Goal: Task Accomplishment & Management: Manage account settings

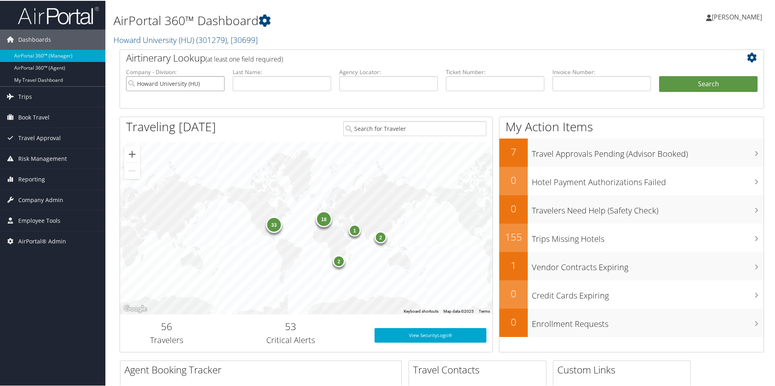
drag, startPoint x: 215, startPoint y: 81, endPoint x: 224, endPoint y: 82, distance: 9.0
click at [216, 81] on input "Howard University (HU)" at bounding box center [175, 82] width 98 height 15
click at [476, 83] on input "text" at bounding box center [495, 82] width 98 height 15
click at [385, 82] on input "text" at bounding box center [388, 82] width 98 height 15
type input "sjofqf"
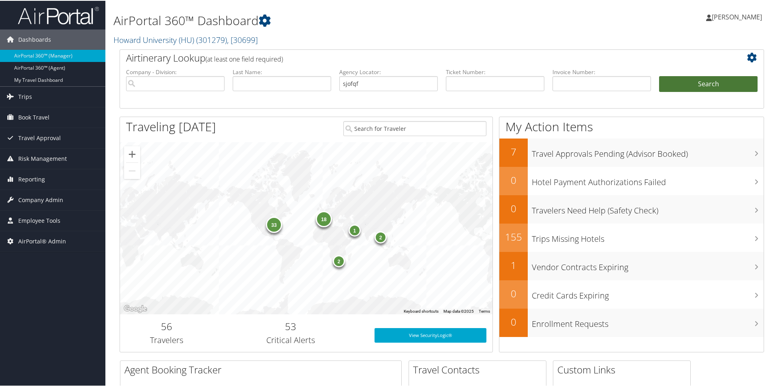
click at [699, 86] on button "Search" at bounding box center [708, 83] width 98 height 16
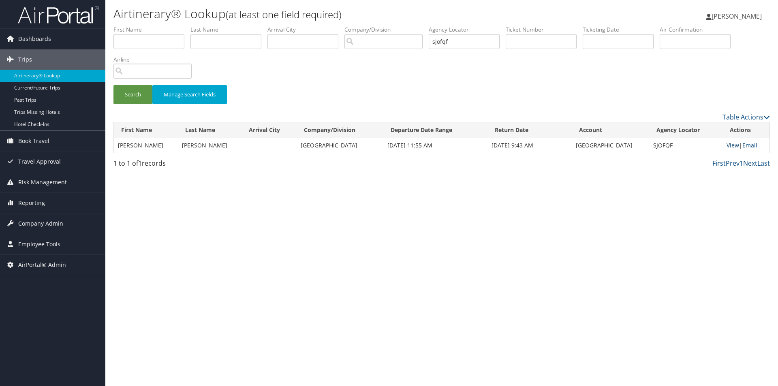
click at [730, 145] on link "View" at bounding box center [732, 145] width 13 height 8
click at [34, 226] on span "Company Admin" at bounding box center [40, 223] width 45 height 20
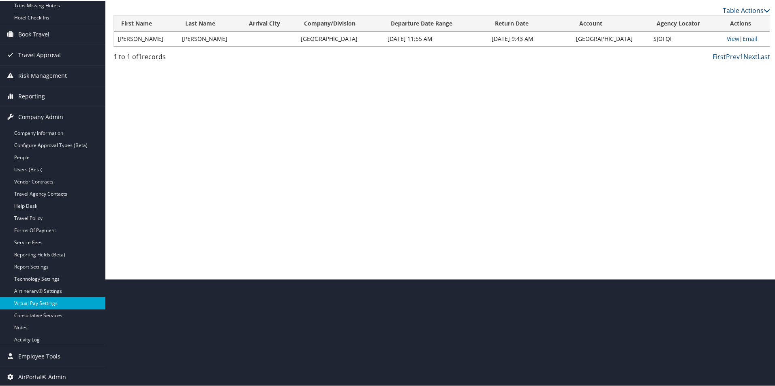
scroll to position [108, 0]
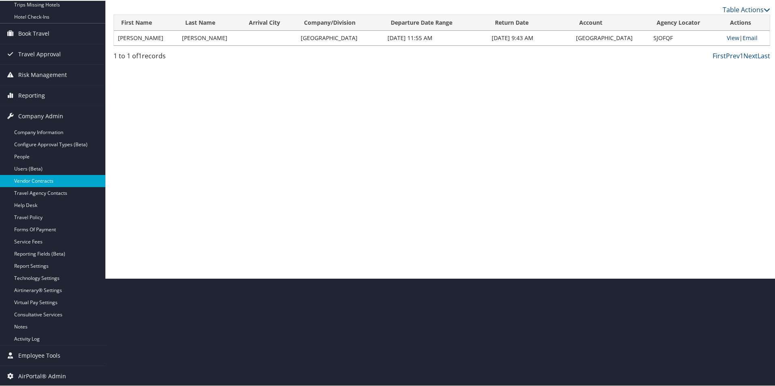
click at [32, 181] on link "Vendor Contracts" at bounding box center [52, 180] width 105 height 12
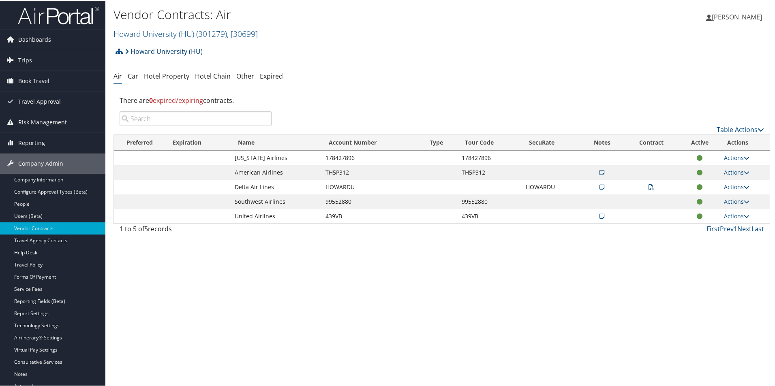
click at [144, 50] on link "Howard University (HU)" at bounding box center [164, 51] width 78 height 16
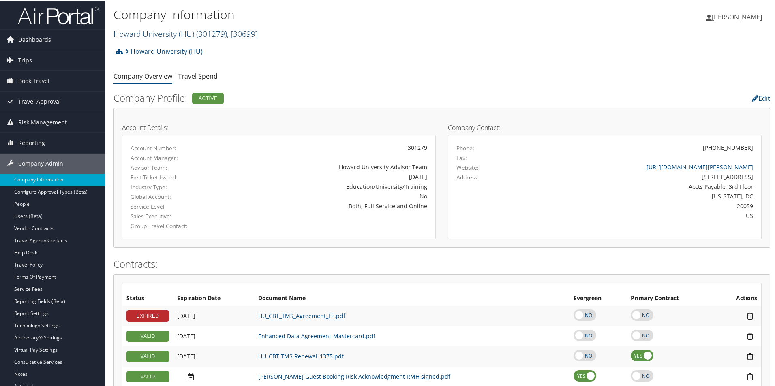
click at [251, 34] on span ", [ 30699 ]" at bounding box center [242, 33] width 31 height 11
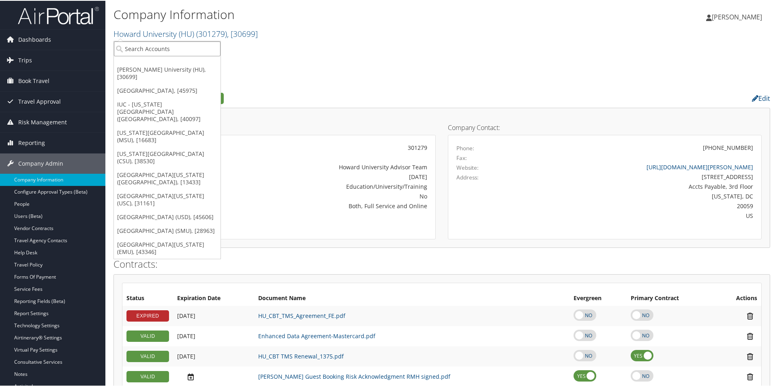
click at [184, 43] on input "search" at bounding box center [167, 48] width 107 height 15
type input "temple"
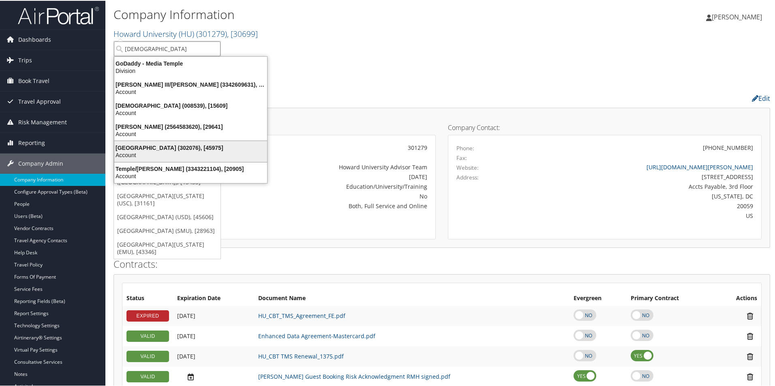
click at [147, 147] on div "Temple University (302076), [45975]" at bounding box center [190, 146] width 162 height 7
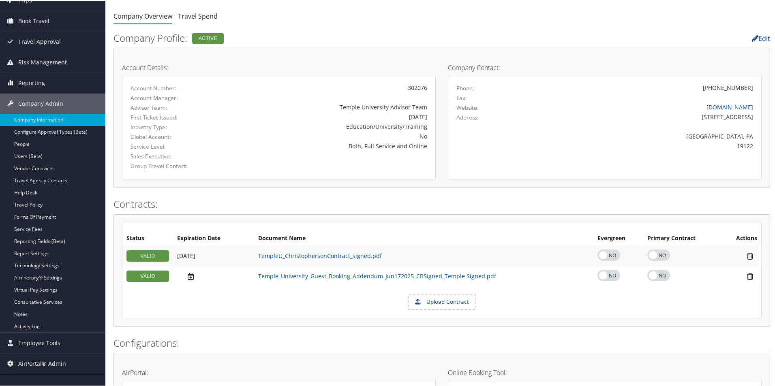
scroll to position [41, 0]
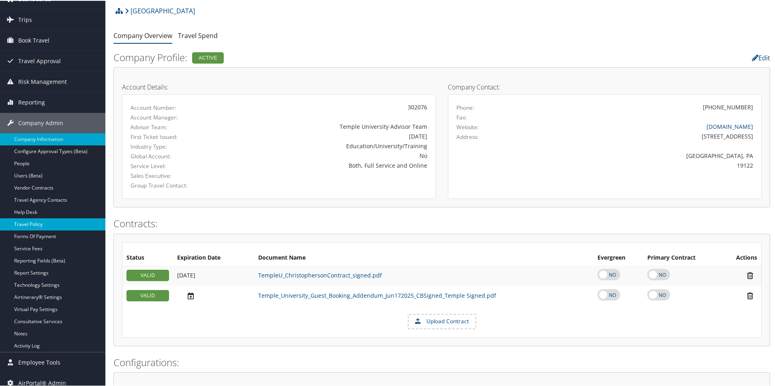
click at [34, 226] on link "Travel Policy" at bounding box center [52, 224] width 105 height 12
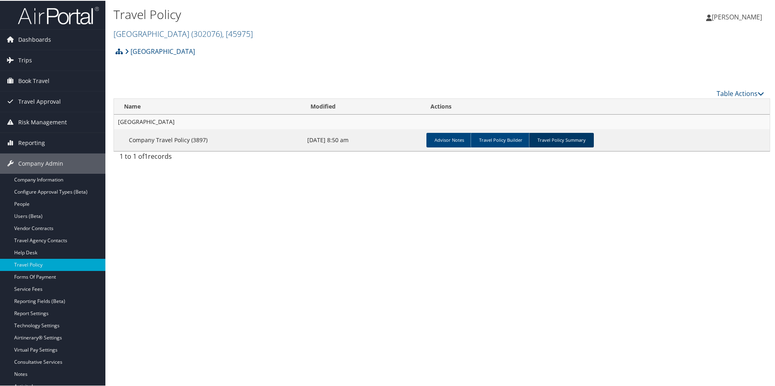
click at [567, 139] on link "Travel Policy Summary" at bounding box center [561, 139] width 65 height 15
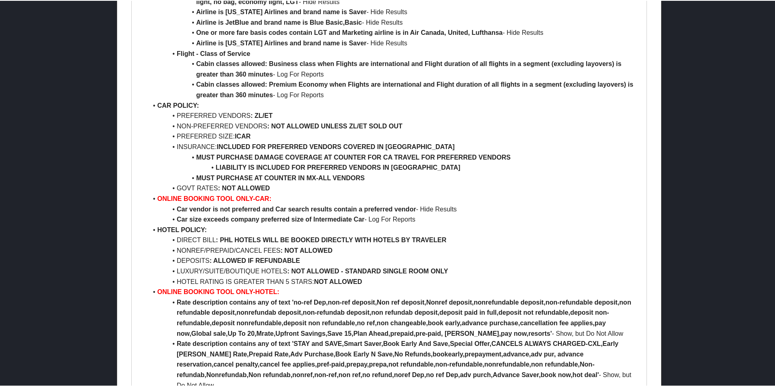
scroll to position [689, 0]
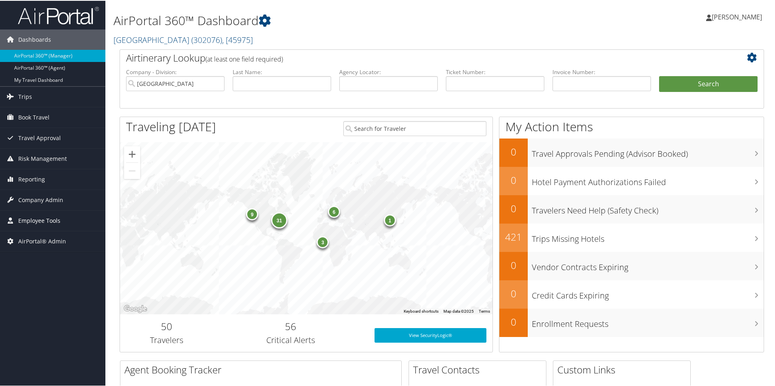
click at [25, 222] on span "Employee Tools" at bounding box center [39, 220] width 42 height 20
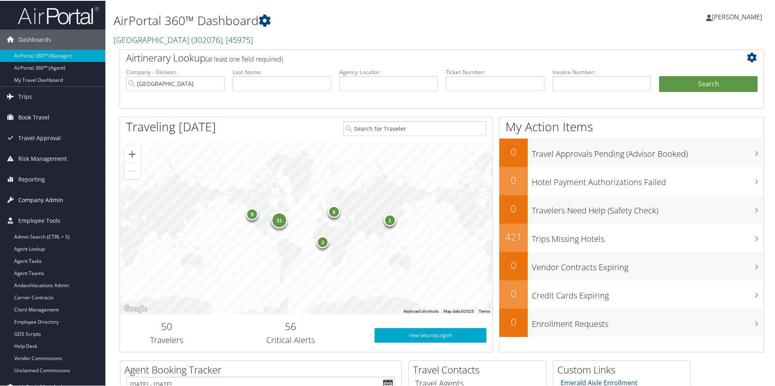
click at [29, 201] on span "Company Admin" at bounding box center [40, 199] width 45 height 20
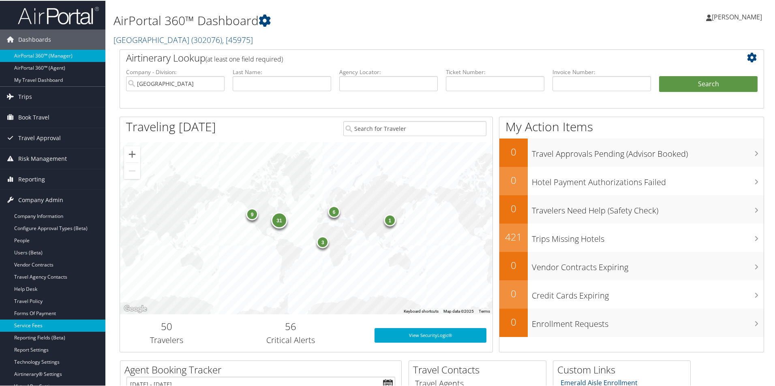
click at [31, 325] on link "Service Fees" at bounding box center [52, 325] width 105 height 12
